Goal: Find contact information: Obtain details needed to contact an individual or organization

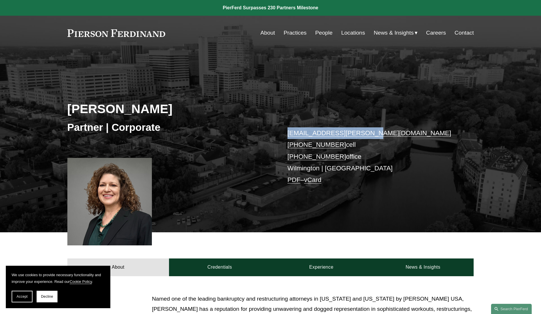
drag, startPoint x: 364, startPoint y: 134, endPoint x: 286, endPoint y: 132, distance: 77.9
click at [286, 132] on div "[PERSON_NAME] Partner | Corporate [EMAIL_ADDRESS][PERSON_NAME][DOMAIN_NAME] [PH…" at bounding box center [270, 149] width 541 height 166
copy link "[EMAIL_ADDRESS][PERSON_NAME][DOMAIN_NAME]"
drag, startPoint x: 136, startPoint y: 104, endPoint x: 124, endPoint y: 107, distance: 12.5
click at [135, 104] on h2 "[PERSON_NAME]" at bounding box center [168, 108] width 203 height 15
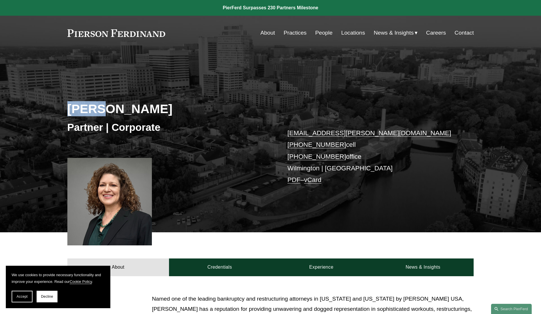
drag, startPoint x: 101, startPoint y: 108, endPoint x: 64, endPoint y: 109, distance: 36.9
click at [64, 109] on div "Mette H. Kurth Partner | Corporate mette.kurth@pierferd.com +1.310.245.8784 cel…" at bounding box center [270, 149] width 541 height 166
copy h2 "Mette"
click at [78, 107] on h2 "[PERSON_NAME]" at bounding box center [168, 108] width 203 height 15
drag, startPoint x: 71, startPoint y: 110, endPoint x: 99, endPoint y: 107, distance: 29.0
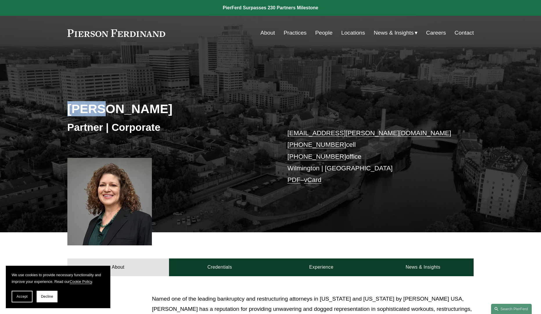
click at [100, 107] on h2 "[PERSON_NAME]" at bounding box center [168, 108] width 203 height 15
copy h2 "Mette"
